Goal: Task Accomplishment & Management: Complete application form

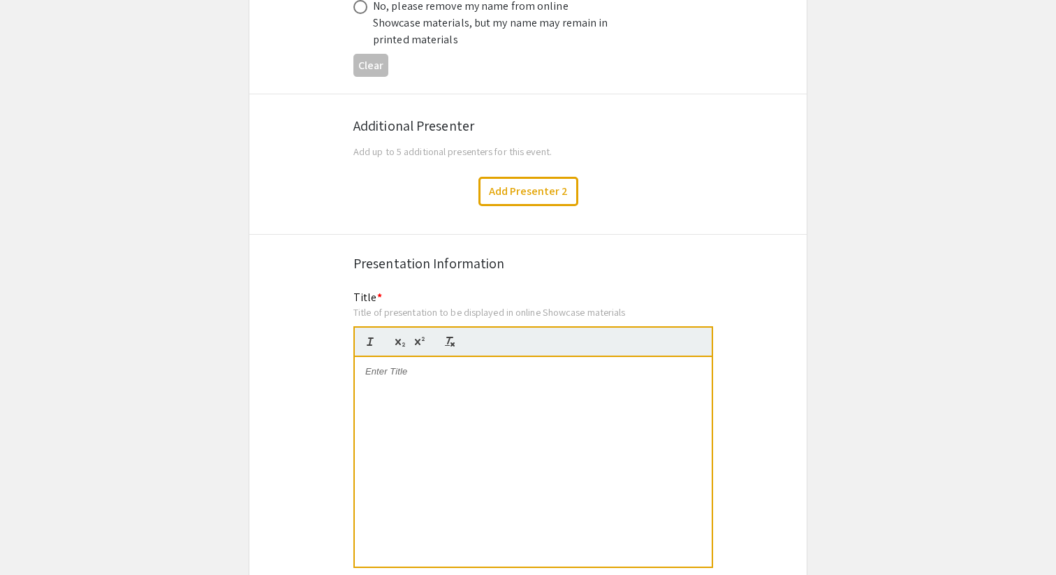
scroll to position [8, 0]
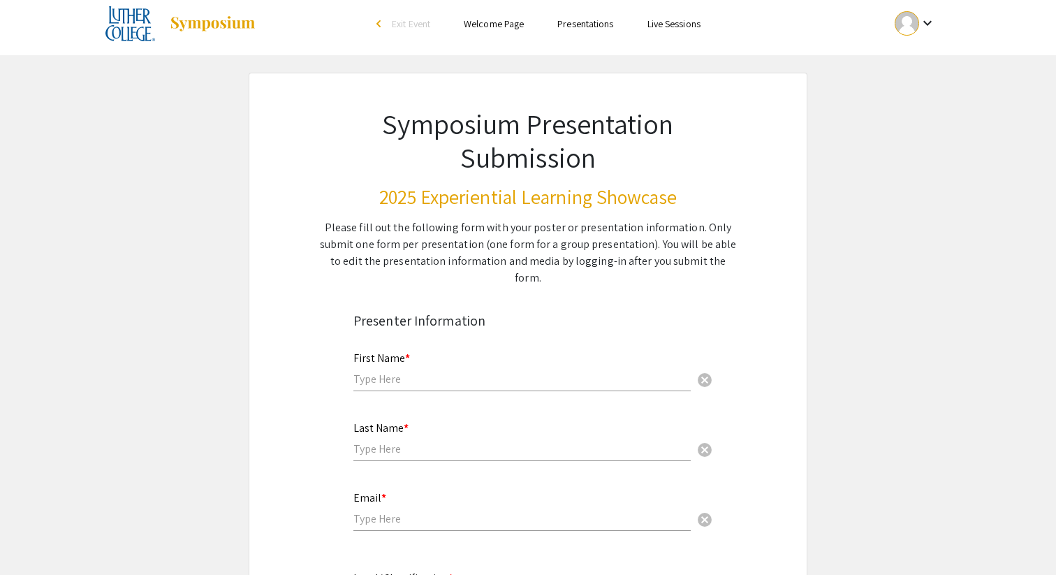
click at [922, 22] on mat-icon "keyboard_arrow_down" at bounding box center [927, 23] width 17 height 17
click at [913, 69] on button "My Account" at bounding box center [923, 62] width 86 height 34
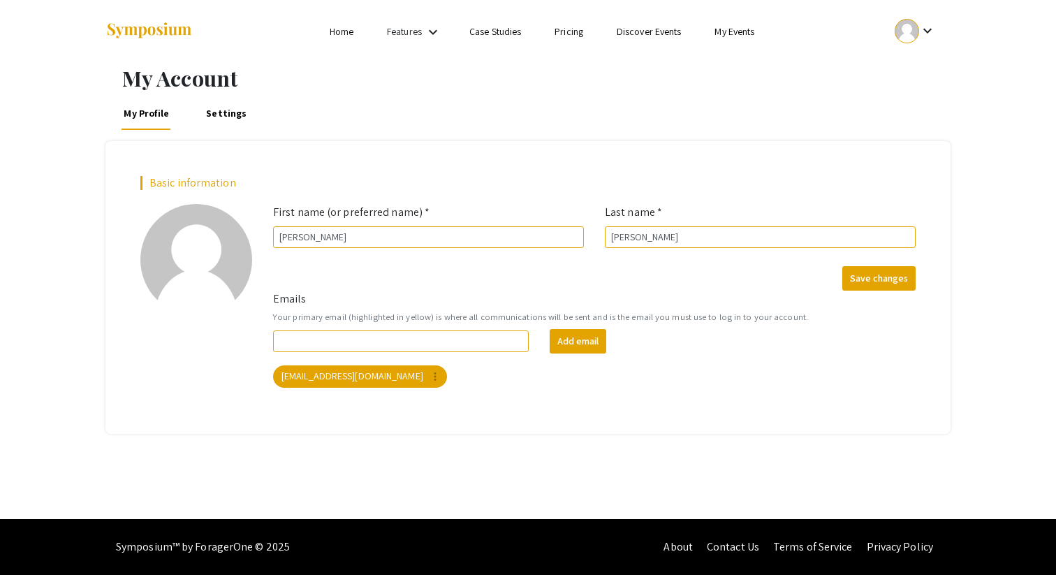
click at [904, 39] on div at bounding box center [906, 31] width 24 height 24
click at [918, 108] on button "My Submissions" at bounding box center [923, 103] width 86 height 34
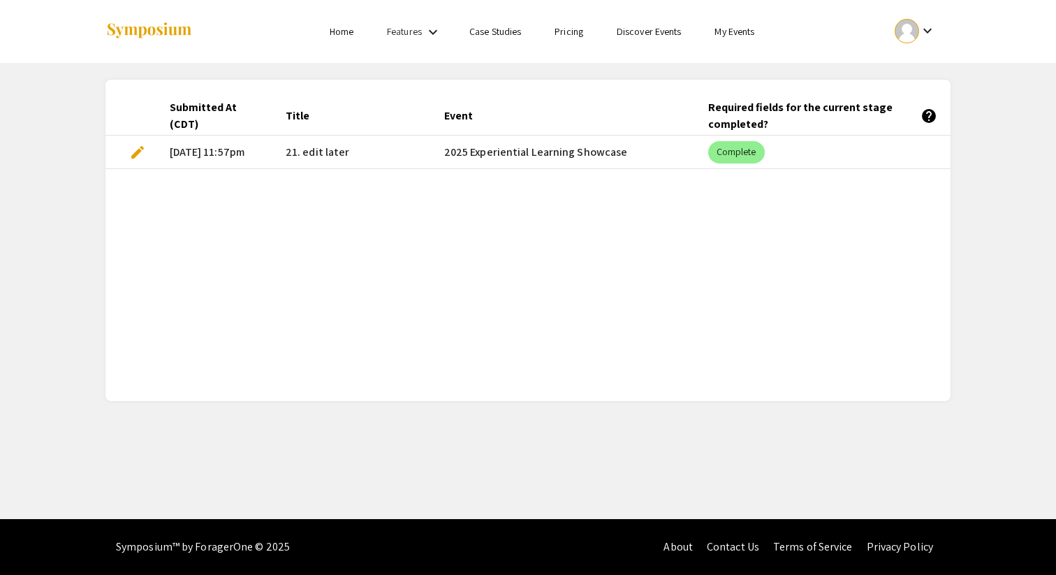
click at [339, 155] on span "21. edit later" at bounding box center [318, 152] width 64 height 17
click at [138, 152] on span "edit" at bounding box center [137, 152] width 17 height 17
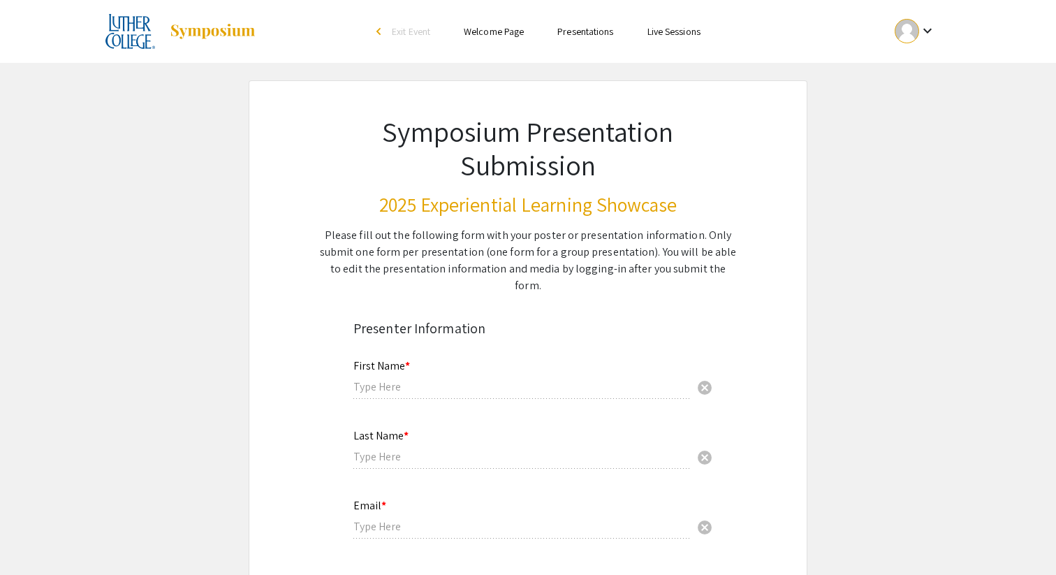
type input "[PERSON_NAME]"
type input "[EMAIL_ADDRESS][DOMAIN_NAME]"
radio input "true"
type input "Management"
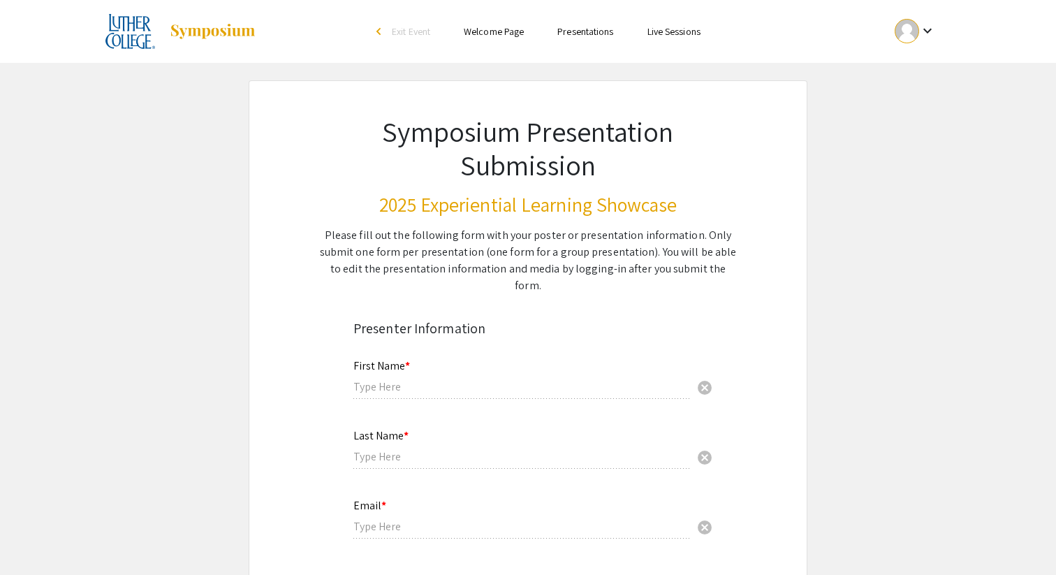
radio input "true"
type input "[PERSON_NAME], EXPL"
radio input "true"
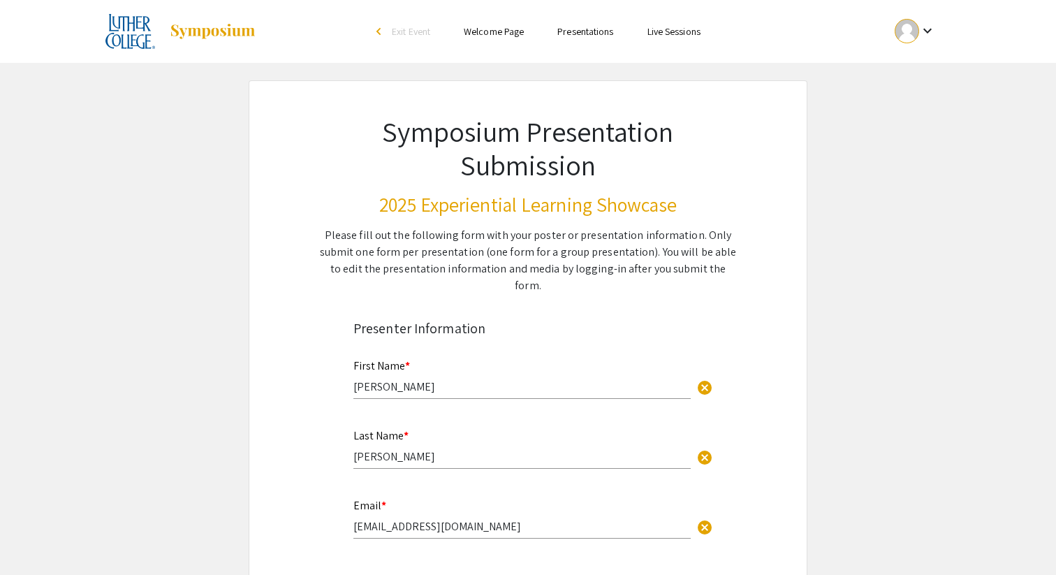
select select "custom"
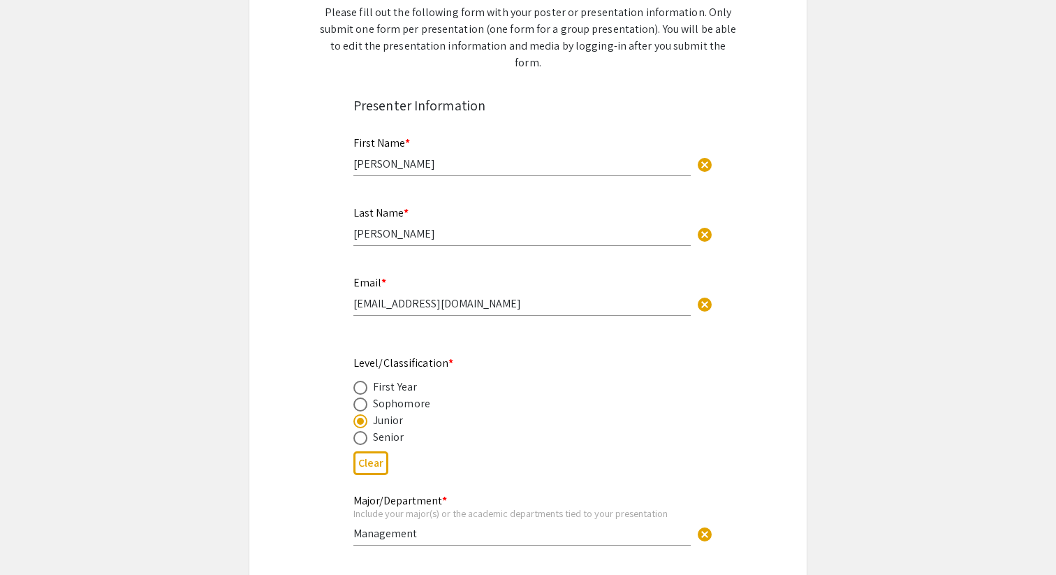
type input "0"
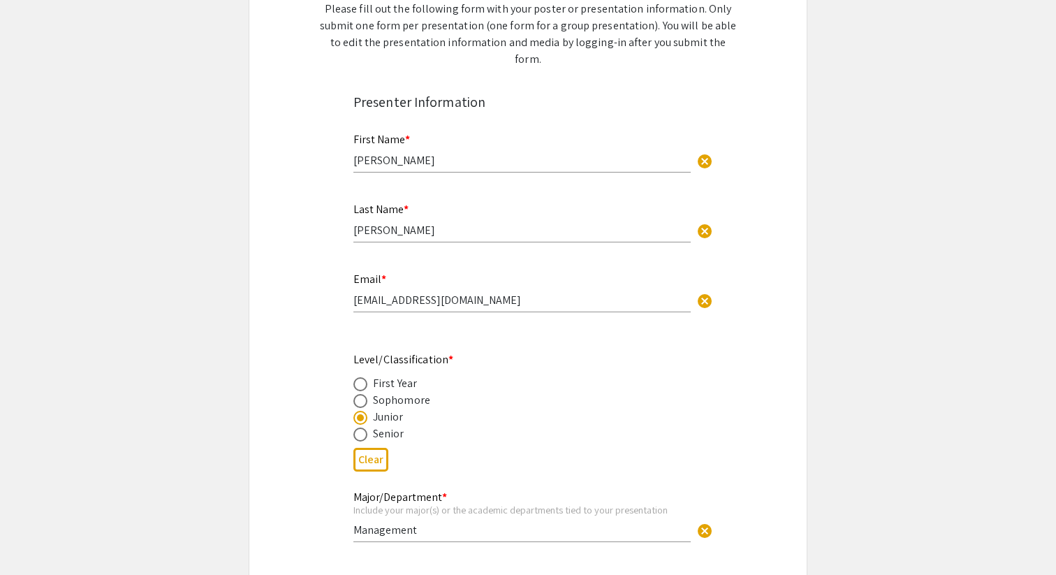
select select "custom"
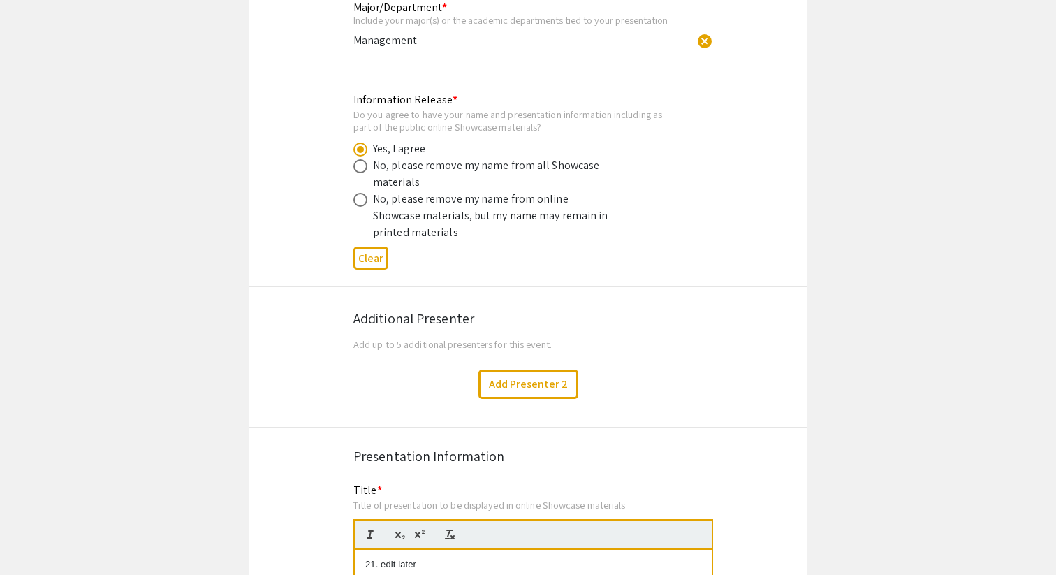
type input "1"
select select "auto"
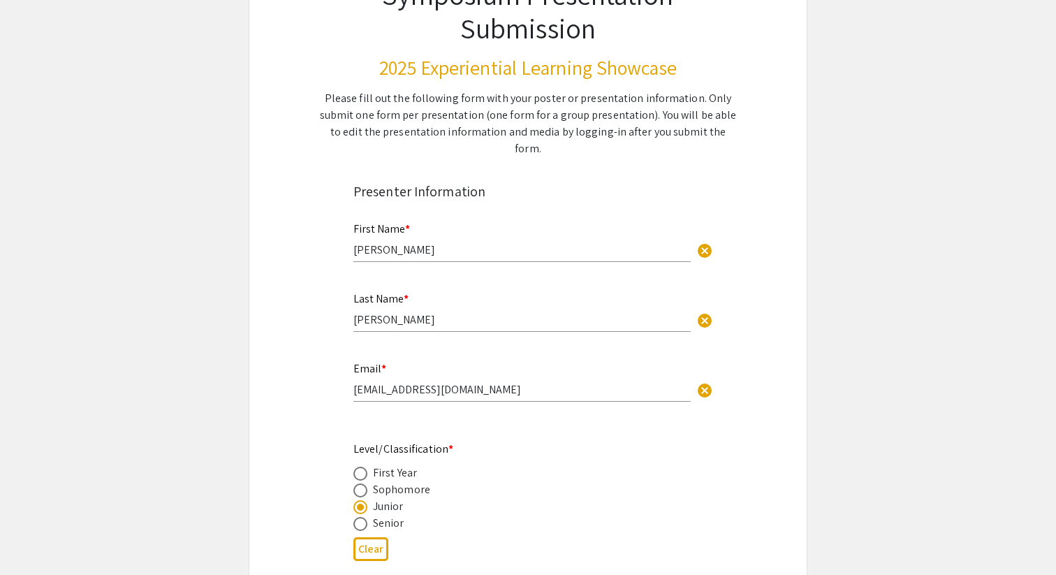
scroll to position [122, 0]
